Goal: Transaction & Acquisition: Purchase product/service

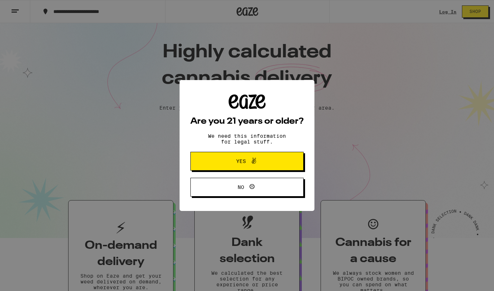
click at [240, 168] on button "Yes" at bounding box center [246, 161] width 113 height 19
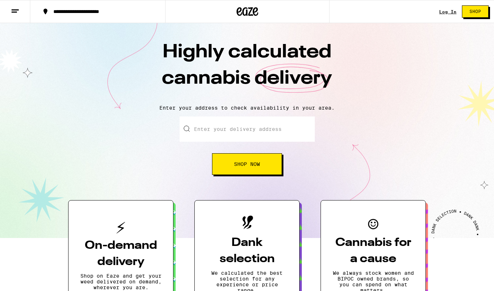
click at [443, 12] on link "Log In" at bounding box center [447, 11] width 17 height 5
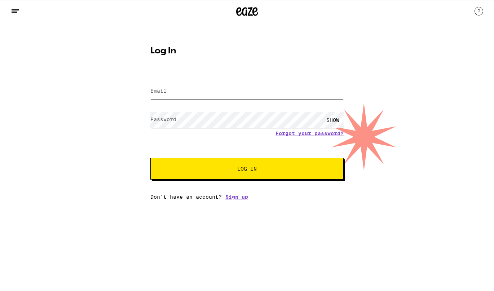
type input "[EMAIL_ADDRESS][DOMAIN_NAME]"
click at [247, 169] on button "Log In" at bounding box center [246, 169] width 193 height 22
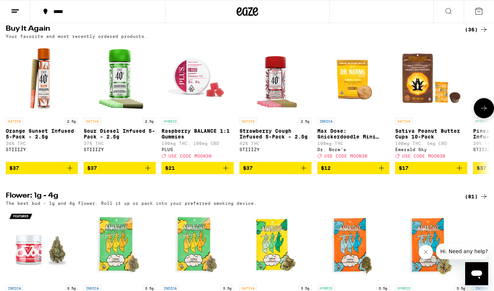
scroll to position [585, 0]
click at [69, 172] on icon "Add to bag" at bounding box center [70, 168] width 9 height 9
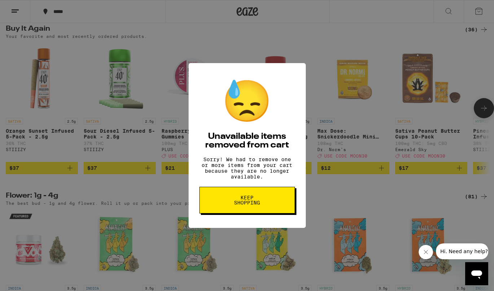
click at [146, 190] on div "😓 Unavailable items removed from cart Sorry! We had to remove one or more items…" at bounding box center [247, 145] width 494 height 291
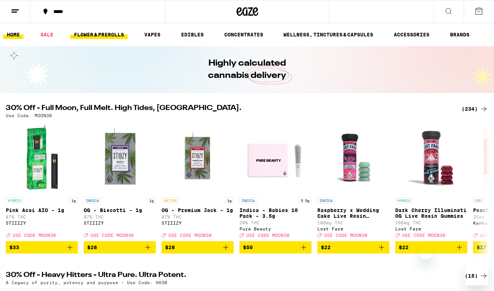
click at [100, 36] on link "FLOWER & PREROLLS" at bounding box center [98, 34] width 57 height 9
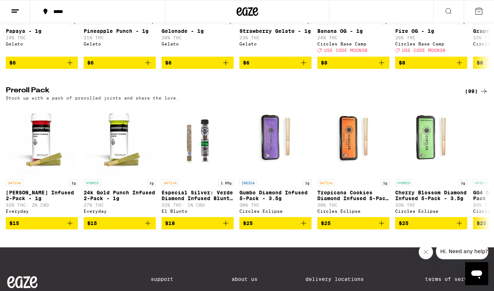
scroll to position [503, 0]
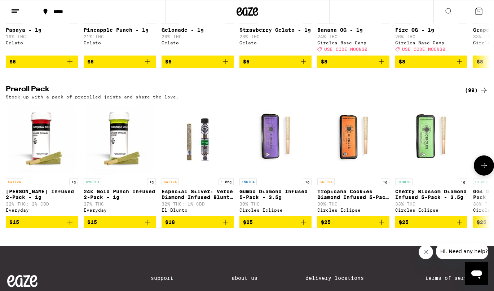
click at [480, 170] on icon at bounding box center [484, 165] width 9 height 9
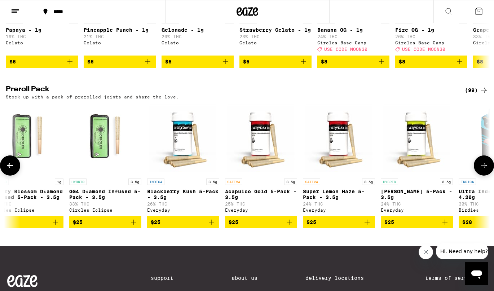
click at [480, 170] on icon at bounding box center [484, 165] width 9 height 9
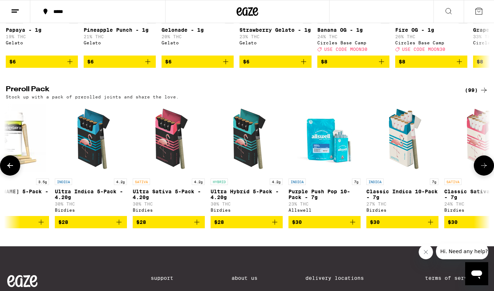
click at [480, 170] on icon at bounding box center [484, 165] width 9 height 9
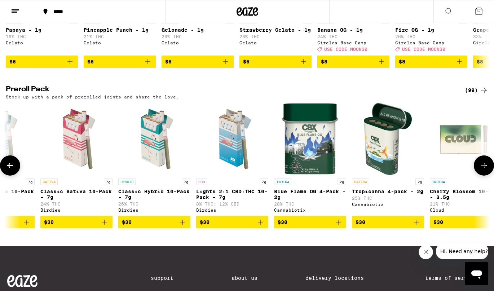
click at [480, 170] on icon at bounding box center [484, 165] width 9 height 9
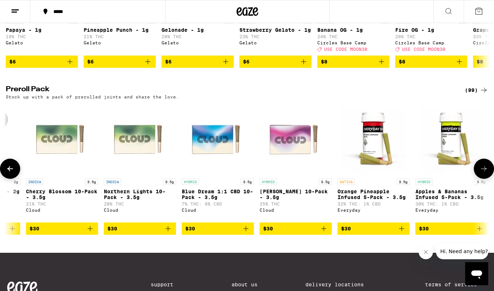
click at [480, 173] on icon at bounding box center [484, 168] width 9 height 9
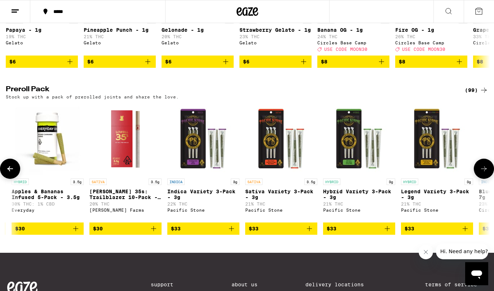
click at [480, 173] on icon at bounding box center [484, 168] width 9 height 9
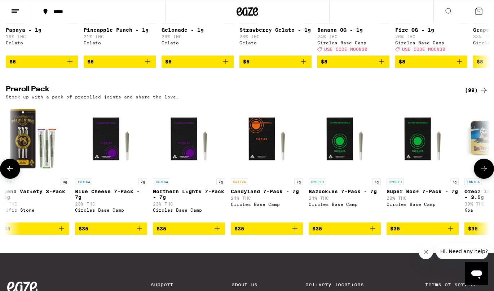
click at [480, 173] on icon at bounding box center [484, 168] width 9 height 9
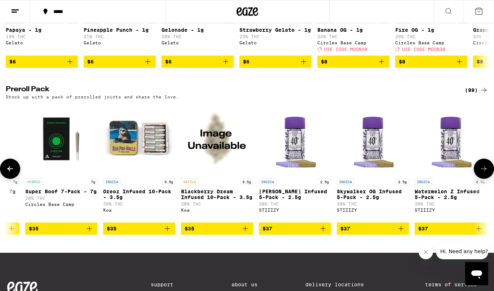
scroll to position [0, 2827]
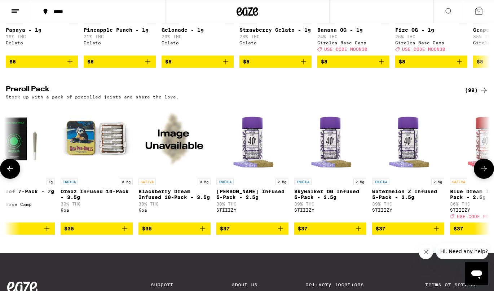
click at [480, 173] on icon at bounding box center [484, 168] width 9 height 9
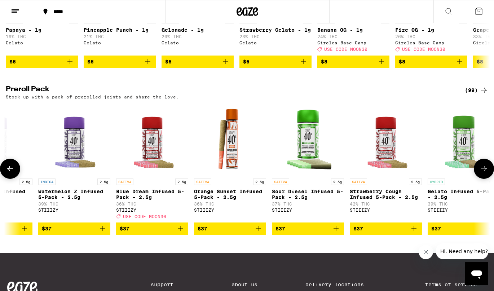
scroll to position [0, 3230]
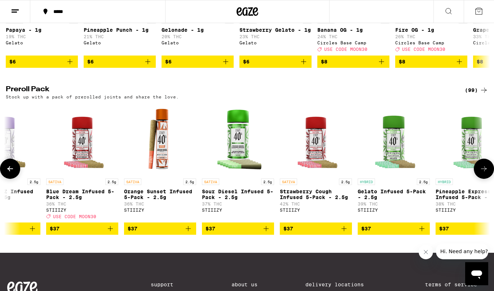
click at [110, 233] on icon "Add to bag" at bounding box center [110, 228] width 9 height 9
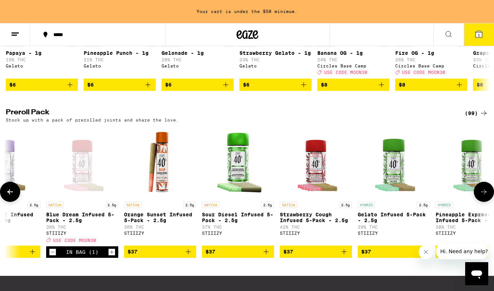
click at [190, 256] on icon "Add to bag" at bounding box center [188, 251] width 9 height 9
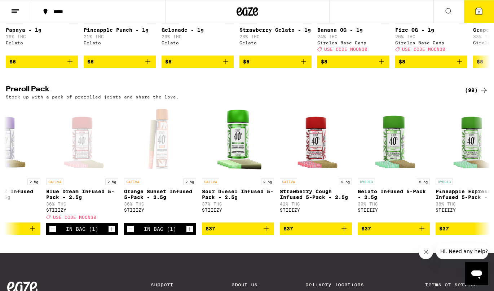
click at [477, 11] on icon at bounding box center [479, 11] width 6 height 6
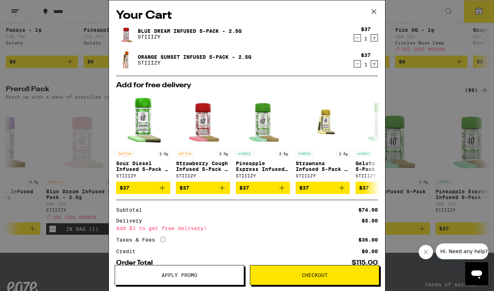
click at [372, 12] on icon at bounding box center [373, 11] width 11 height 11
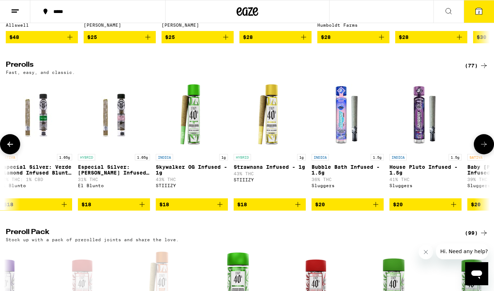
scroll to position [0, 3428]
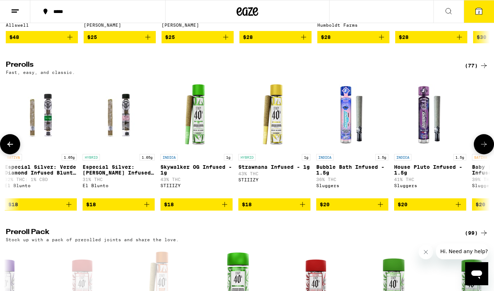
click at [301, 209] on icon "Add to bag" at bounding box center [302, 204] width 9 height 9
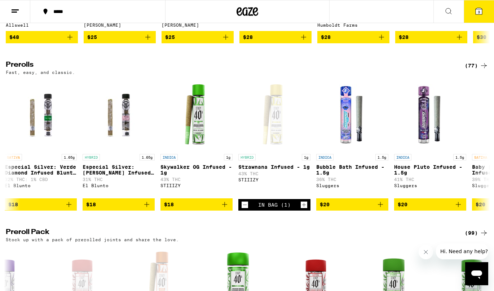
click at [475, 12] on icon at bounding box center [478, 11] width 9 height 9
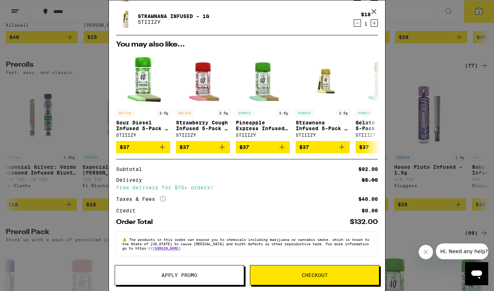
scroll to position [71, 0]
click at [292, 275] on span "Checkout" at bounding box center [314, 275] width 129 height 5
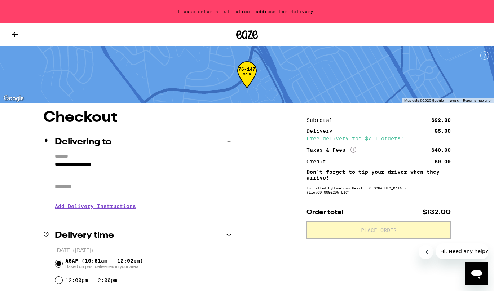
click at [56, 164] on input "**********" at bounding box center [143, 166] width 177 height 12
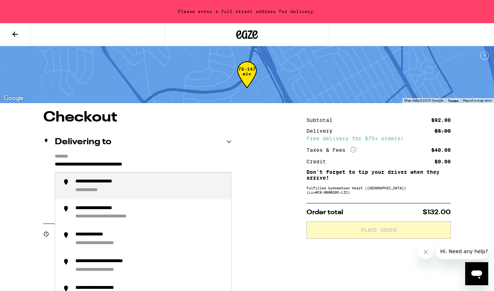
click at [56, 164] on input "**********" at bounding box center [143, 166] width 177 height 12
click at [112, 165] on input "**********" at bounding box center [143, 166] width 177 height 12
click at [175, 164] on input "**********" at bounding box center [143, 166] width 177 height 12
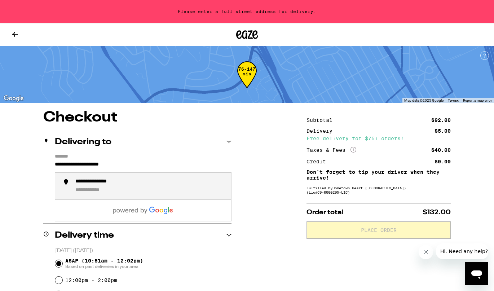
click at [118, 182] on div "**********" at bounding box center [103, 181] width 56 height 6
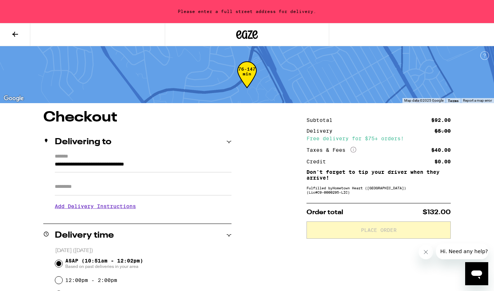
type input "**********"
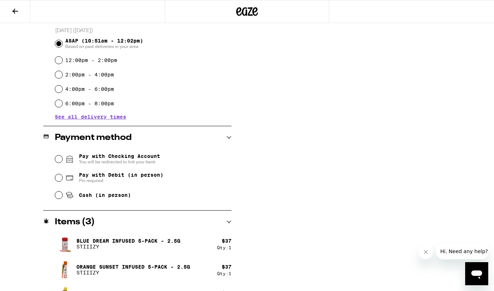
scroll to position [204, 0]
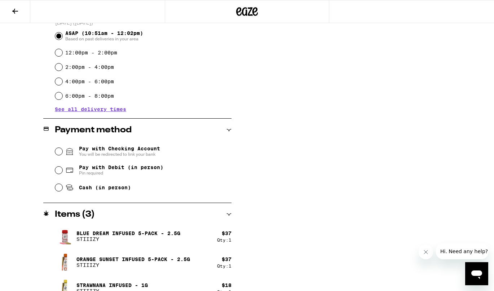
click at [60, 191] on input "Cash (in person)" at bounding box center [58, 187] width 7 height 7
radio input "true"
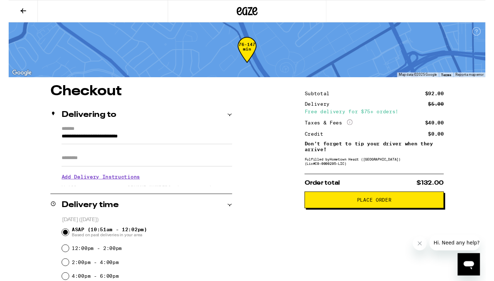
scroll to position [0, 0]
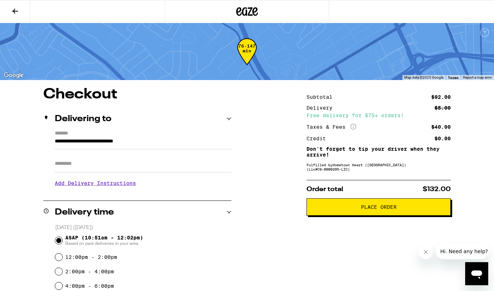
click at [367, 209] on span "Place Order" at bounding box center [379, 206] width 36 height 5
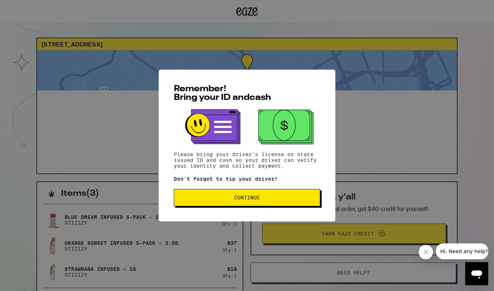
click at [259, 195] on button "Continue" at bounding box center [247, 197] width 146 height 17
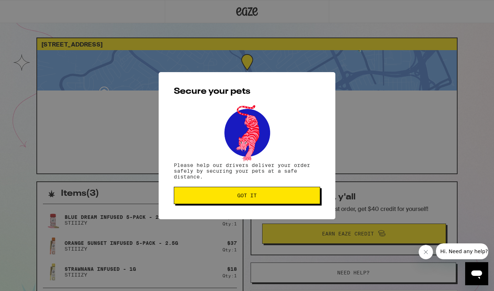
click at [259, 195] on span "Got it" at bounding box center [247, 195] width 134 height 5
